Goal: Information Seeking & Learning: Find specific fact

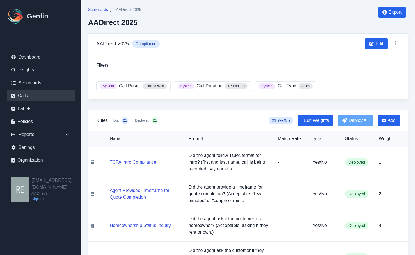
click at [35, 97] on link "Calls" at bounding box center [41, 95] width 68 height 11
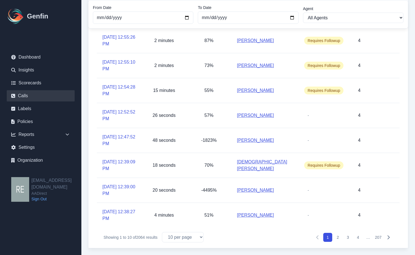
click at [338, 238] on button "2" at bounding box center [337, 237] width 9 height 9
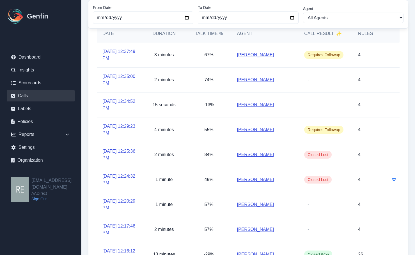
scroll to position [113, 0]
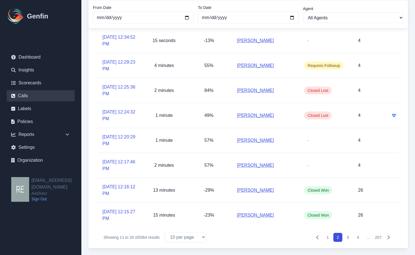
click at [256, 191] on link "[PERSON_NAME]" at bounding box center [255, 190] width 37 height 7
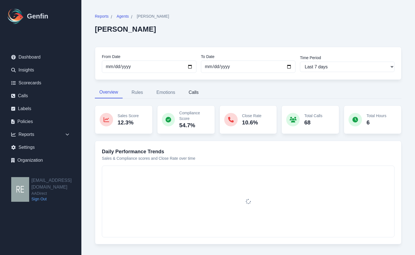
click at [196, 94] on button "Calls" at bounding box center [193, 93] width 19 height 12
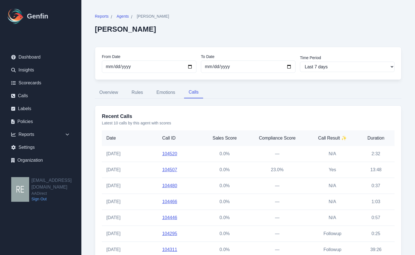
scroll to position [71, 0]
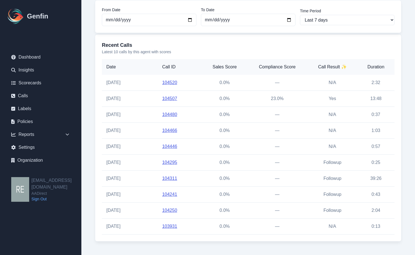
click at [171, 100] on link "104507" at bounding box center [169, 98] width 15 height 5
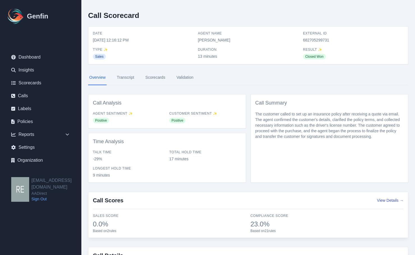
click at [129, 77] on link "Transcript" at bounding box center [126, 77] width 20 height 15
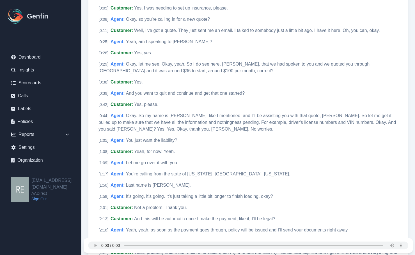
scroll to position [196, 0]
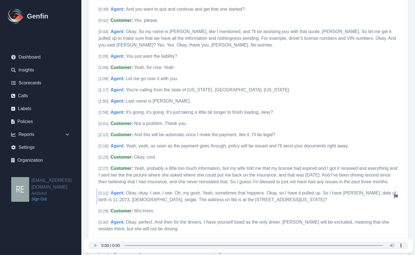
click at [169, 194] on span "Okay, okay. I see, I see. Oh, my gosh. Yeah, sometimes that happens. Okay, so I…" at bounding box center [248, 197] width 298 height 12
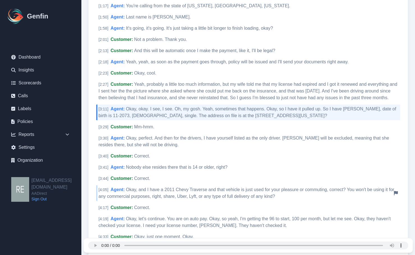
scroll to position [309, 0]
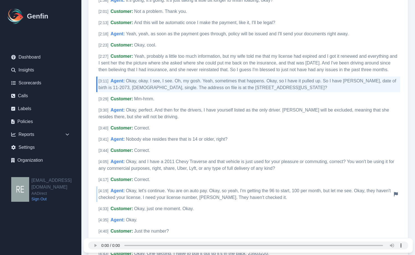
click at [215, 195] on span "Okay, let's continue. You are on auto pay. Okay, so yeah, I'm getting the 96 to…" at bounding box center [245, 195] width 292 height 12
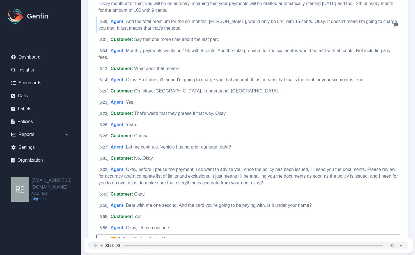
scroll to position [702, 0]
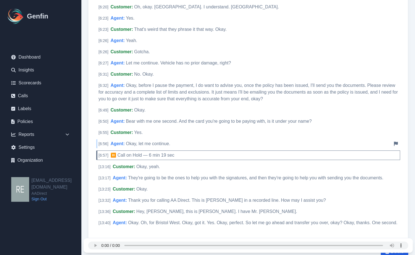
click at [147, 144] on span "Okay, let me continue." at bounding box center [148, 143] width 44 height 5
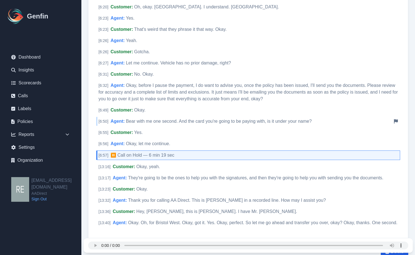
click at [233, 122] on span "Bear with me one second. And the card you're going to be paying with, is it und…" at bounding box center [219, 121] width 186 height 5
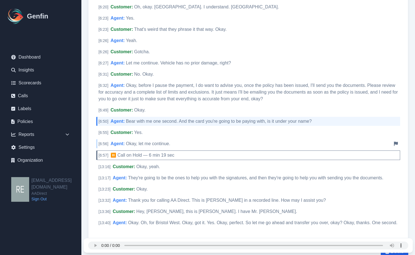
click at [150, 144] on span "Okay, let me continue." at bounding box center [148, 143] width 44 height 5
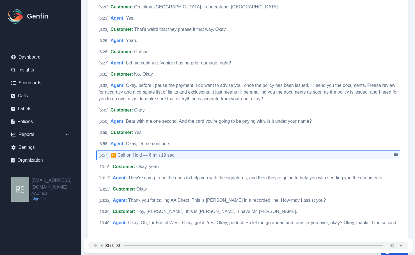
click at [114, 154] on span "⏸️ Call on Hold — 6 min 19 sec" at bounding box center [143, 155] width 64 height 5
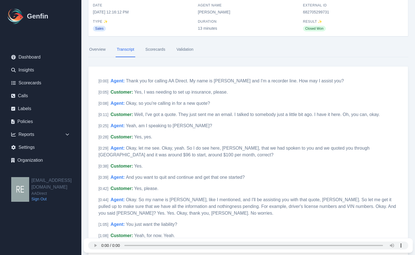
scroll to position [0, 0]
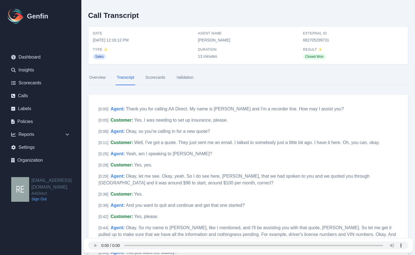
click at [325, 38] on span "682705299731" at bounding box center [353, 40] width 100 height 6
click at [326, 37] on div "External ID 682705299731" at bounding box center [353, 37] width 100 height 12
click at [328, 39] on span "682705299731" at bounding box center [353, 40] width 100 height 6
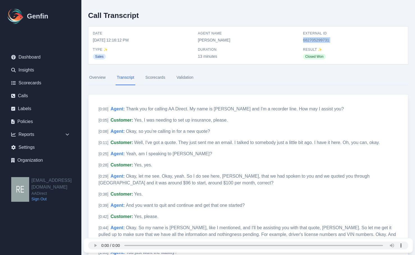
copy span "682705299731"
